Goal: Transaction & Acquisition: Purchase product/service

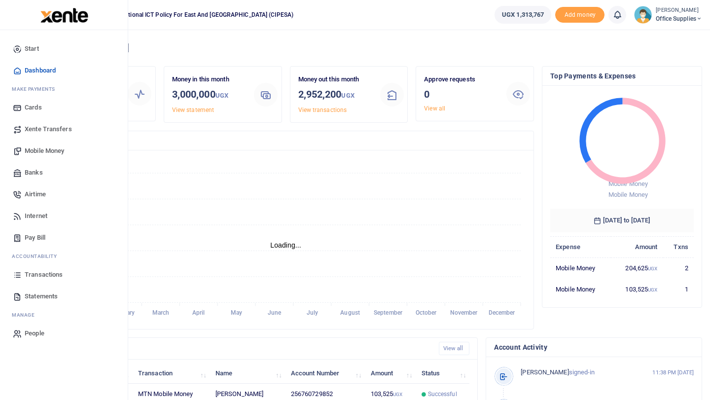
scroll to position [0, 0]
click at [56, 149] on span "Mobile Money" at bounding box center [44, 151] width 39 height 10
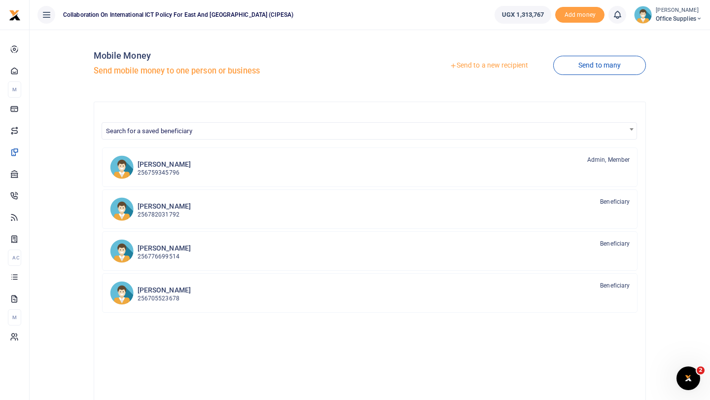
scroll to position [0, 0]
click at [487, 64] on link "Send to a new recipient" at bounding box center [488, 65] width 129 height 18
click at [494, 66] on link "Send to a new recipient" at bounding box center [488, 65] width 129 height 18
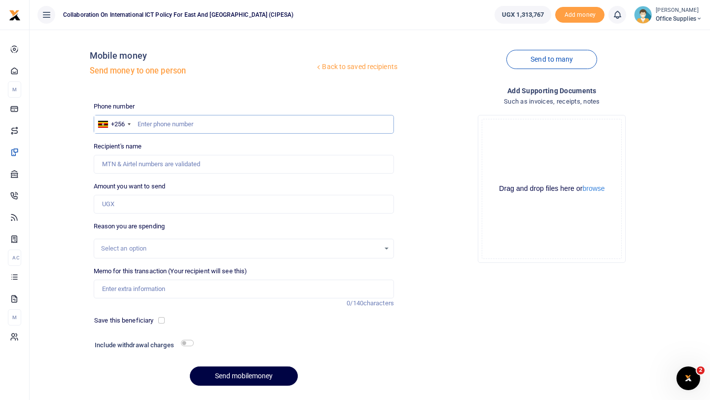
click at [162, 130] on input "text" at bounding box center [244, 124] width 300 height 19
type input "0773949345"
type input "Juliet Nanfuka Nakiyini"
type input "0773949345"
click at [125, 203] on input "Amount you want to send" at bounding box center [244, 204] width 300 height 19
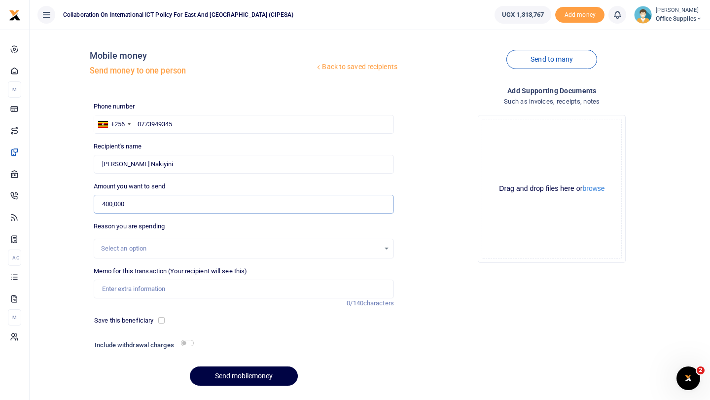
type input "400,000"
click at [358, 247] on div "Select an option" at bounding box center [240, 248] width 278 height 10
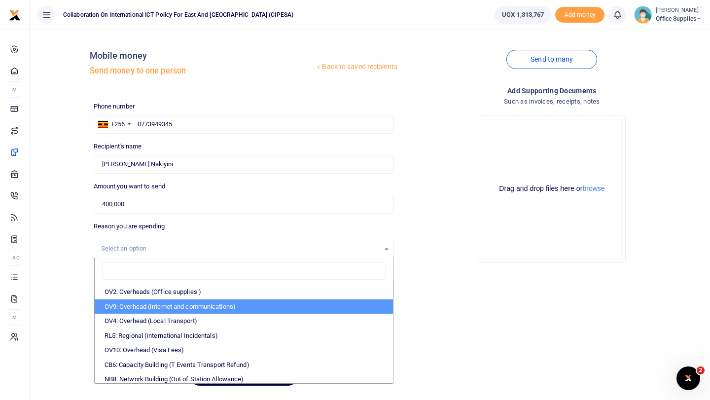
click at [190, 308] on li "OV9: Overhead (Internet and communications)" at bounding box center [244, 306] width 298 height 15
select select "74"
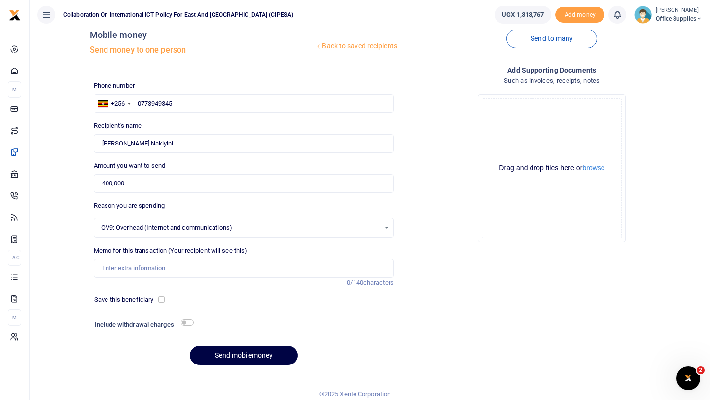
scroll to position [27, 0]
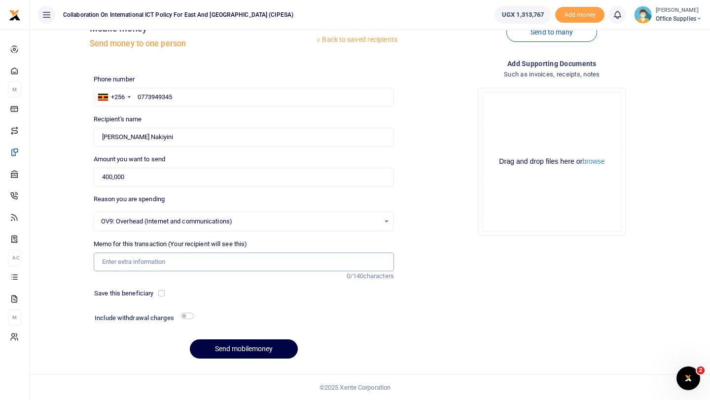
click at [147, 266] on input "Memo for this transaction (Your recipient will see this)" at bounding box center [244, 261] width 300 height 19
type input "Office Supplies"
click at [164, 294] on input "checkbox" at bounding box center [161, 293] width 6 height 6
checkbox input "true"
click at [188, 314] on input "checkbox" at bounding box center [187, 315] width 13 height 6
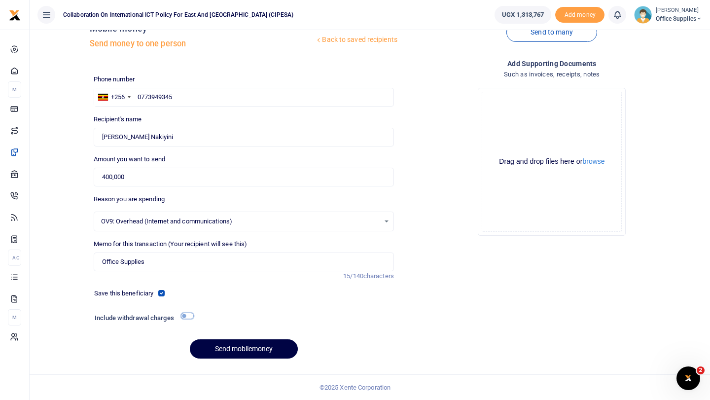
checkbox input "true"
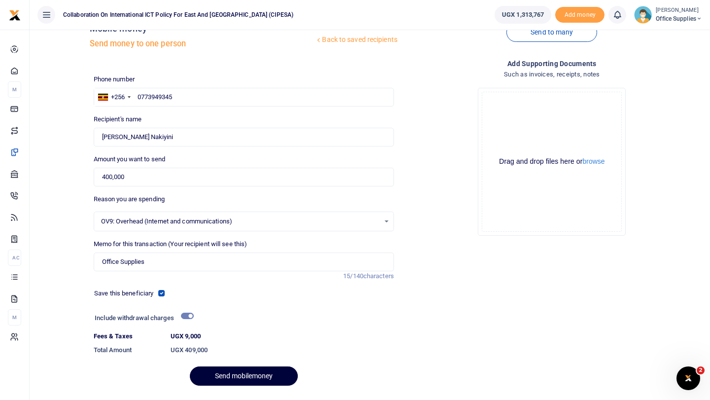
click at [240, 379] on button "Send mobilemoney" at bounding box center [244, 375] width 108 height 19
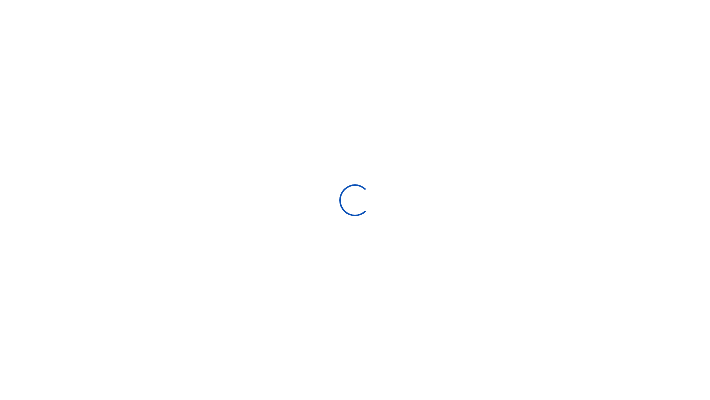
select select "Loading bundles"
select select
